Goal: Task Accomplishment & Management: Manage account settings

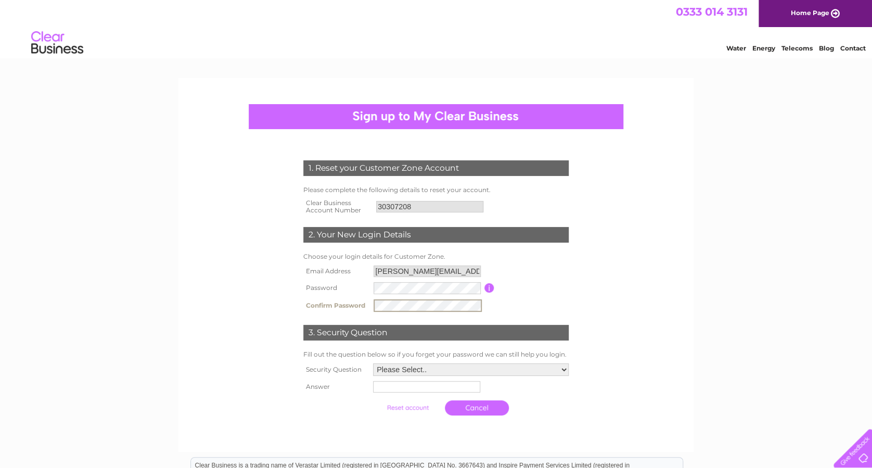
click at [626, 261] on form "1. Reset your Customer Zone Account Please complete the following details to re…" at bounding box center [435, 290] width 495 height 302
click at [560, 372] on select "Please Select.. In what town or city was your first job? In what town or city d…" at bounding box center [470, 369] width 197 height 14
select select "1"
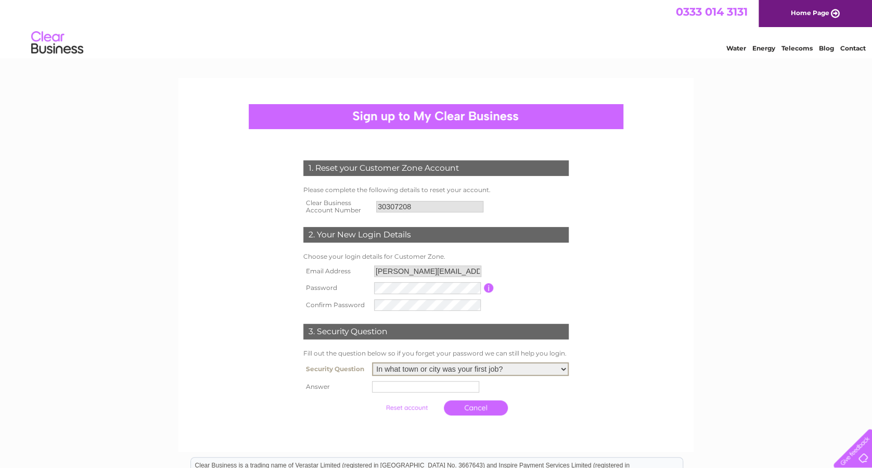
click at [372, 363] on select "Please Select.. In what town or city was your first job? In what town or city d…" at bounding box center [470, 369] width 197 height 14
click at [413, 391] on input "text" at bounding box center [425, 386] width 107 height 11
type input "Edinburgh"
click at [412, 406] on input "submit" at bounding box center [408, 406] width 64 height 15
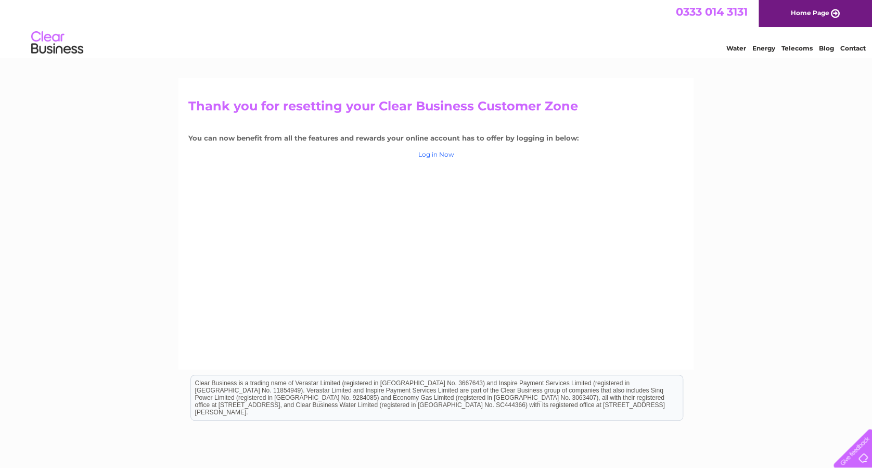
click at [441, 153] on link "Log in Now" at bounding box center [436, 154] width 36 height 8
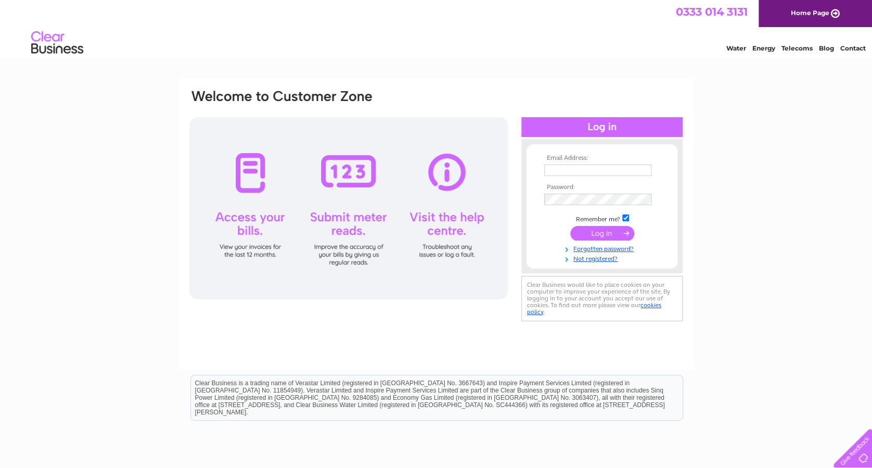
type input "[PERSON_NAME][EMAIL_ADDRESS][PERSON_NAME][DOMAIN_NAME]"
click at [613, 233] on input "submit" at bounding box center [602, 233] width 64 height 15
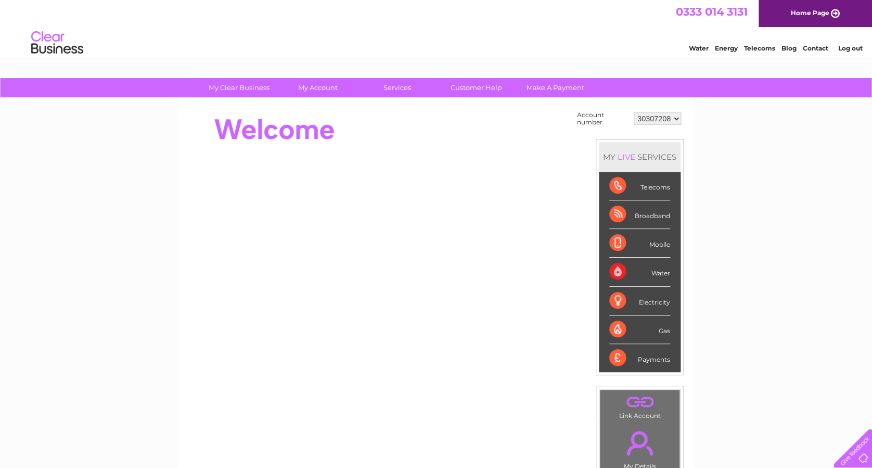
click at [649, 302] on div "Electricity" at bounding box center [639, 301] width 61 height 29
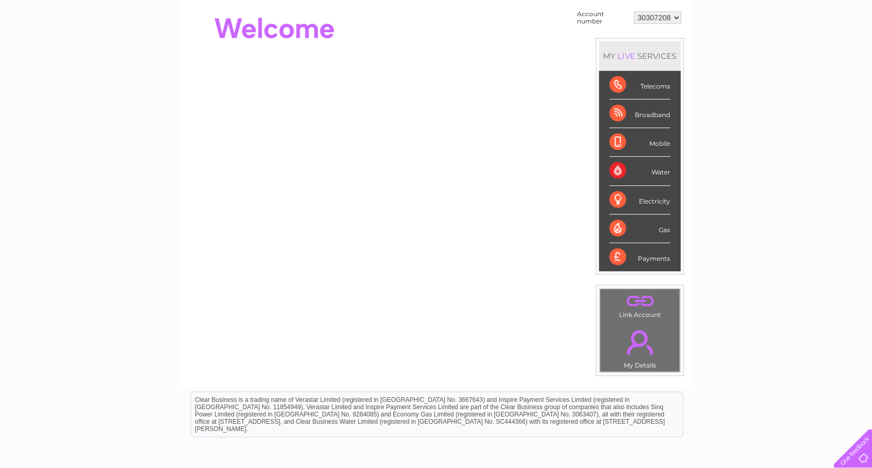
scroll to position [100, 0]
click at [618, 196] on div "Electricity" at bounding box center [639, 201] width 61 height 29
drag, startPoint x: 618, startPoint y: 196, endPoint x: 758, endPoint y: 180, distance: 140.9
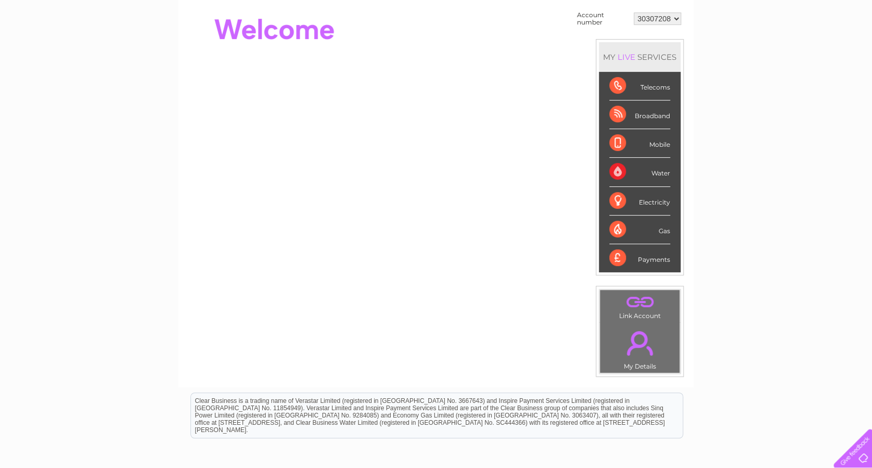
click at [758, 180] on div "My Clear Business Login Details My Details My Preferences Link Account My Accou…" at bounding box center [436, 271] width 872 height 587
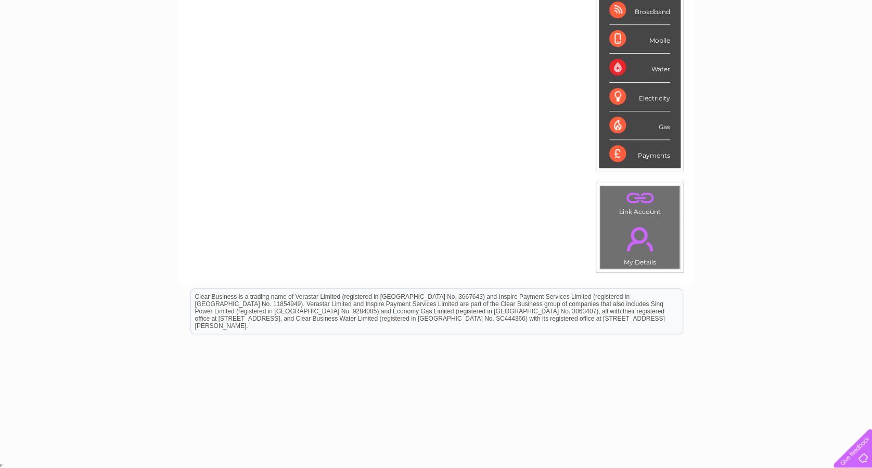
click at [635, 258] on td ". My Details" at bounding box center [639, 243] width 81 height 51
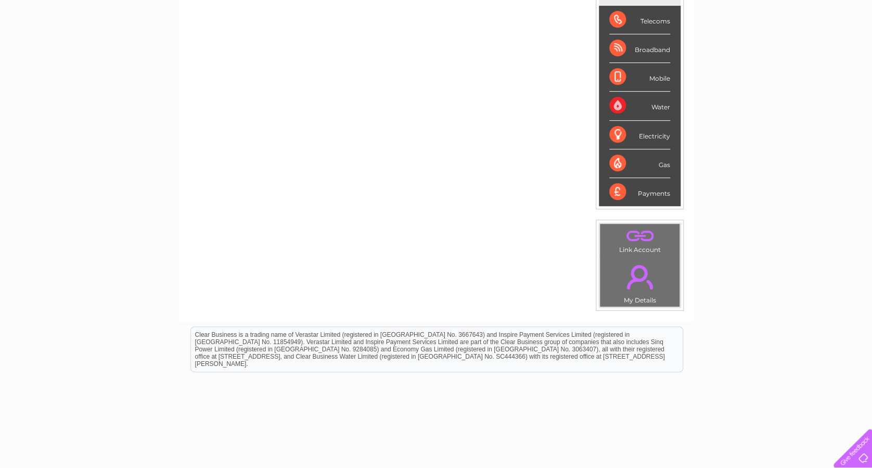
scroll to position [0, 0]
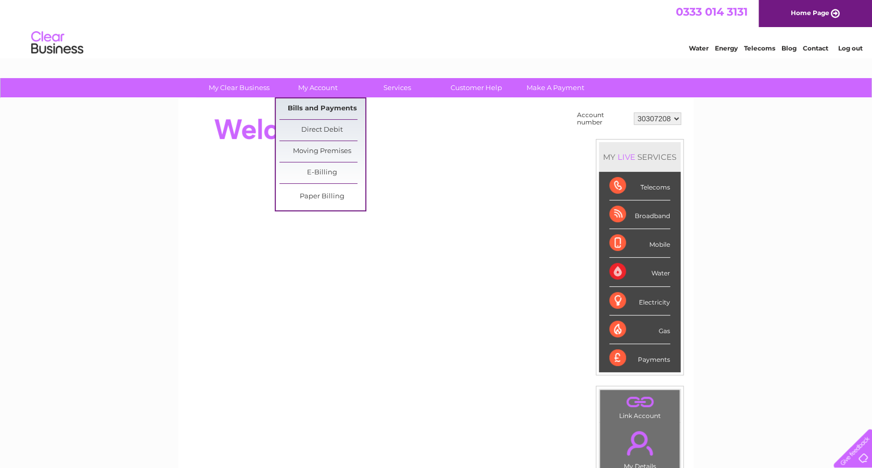
click at [310, 108] on link "Bills and Payments" at bounding box center [322, 108] width 86 height 21
click at [310, 107] on link "Bills and Payments" at bounding box center [322, 108] width 86 height 21
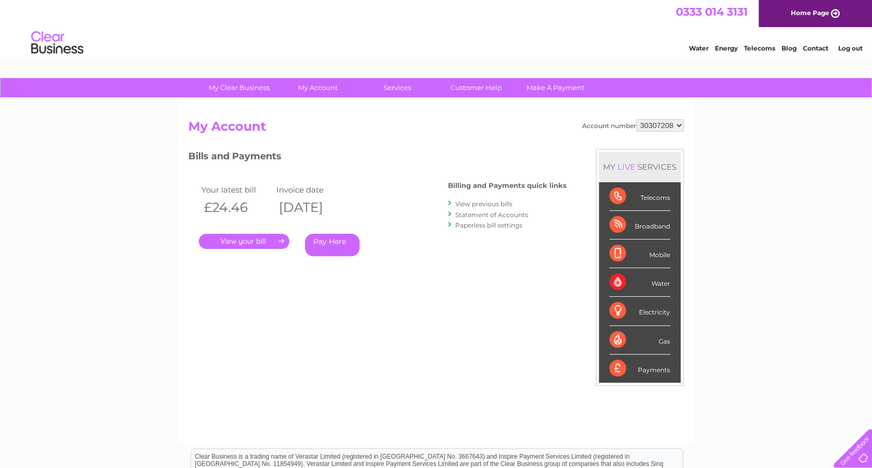
click at [483, 204] on link "View previous bills" at bounding box center [483, 204] width 57 height 8
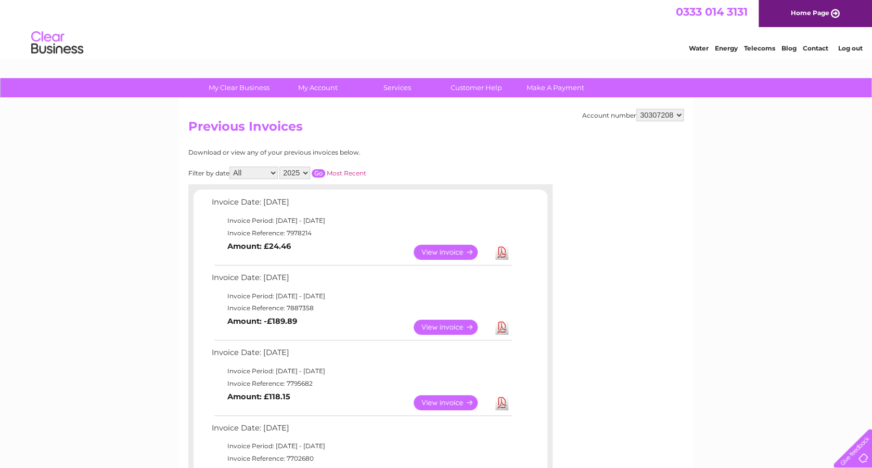
click at [679, 113] on select "30307208" at bounding box center [659, 115] width 47 height 12
click at [636, 109] on select "30307208" at bounding box center [659, 115] width 47 height 12
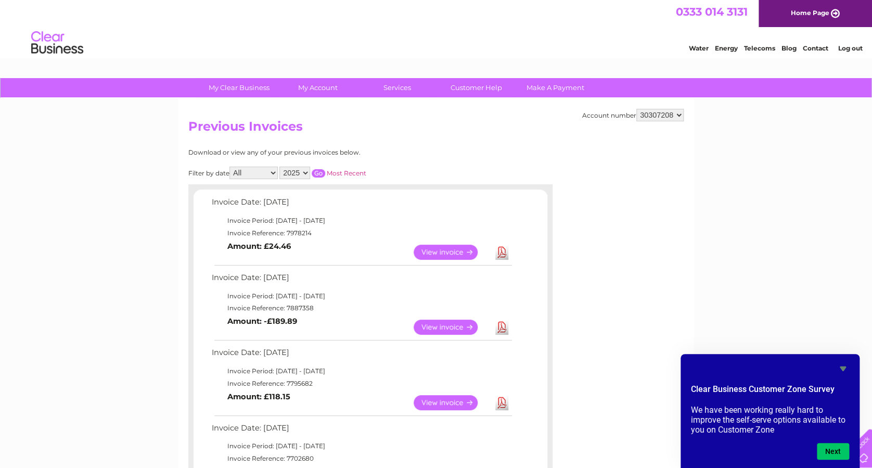
click at [675, 114] on select "30307208" at bounding box center [659, 115] width 47 height 12
click at [636, 109] on select "30307208" at bounding box center [659, 115] width 47 height 12
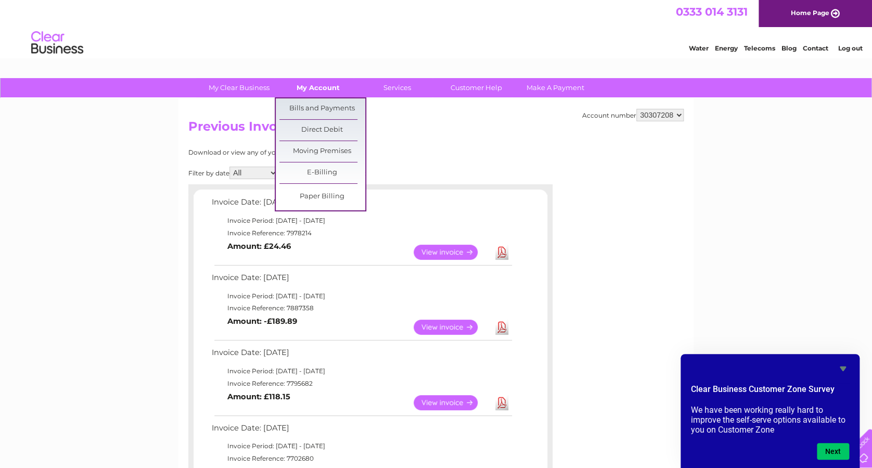
click at [330, 87] on link "My Account" at bounding box center [318, 87] width 86 height 19
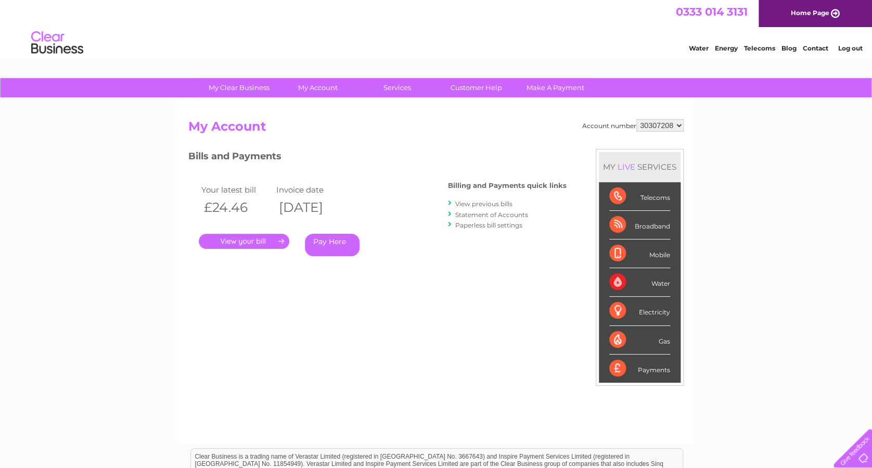
click at [646, 308] on div "Electricity" at bounding box center [639, 311] width 61 height 29
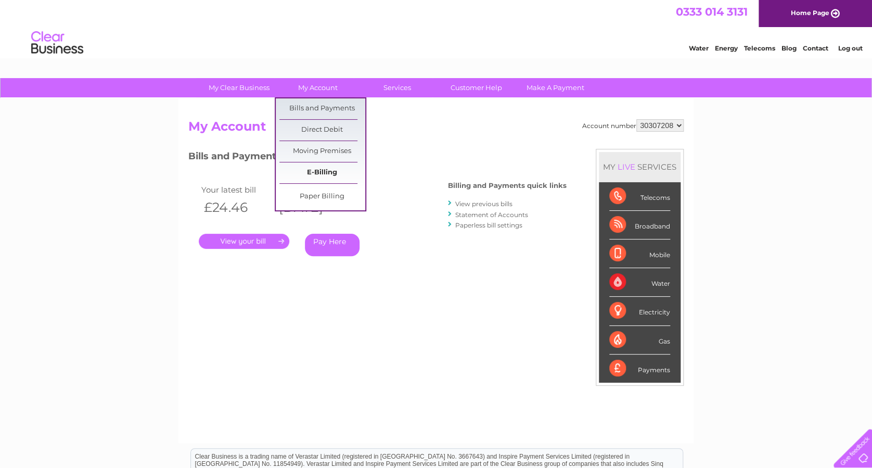
click at [323, 169] on link "E-Billing" at bounding box center [322, 172] width 86 height 21
